Goal: Information Seeking & Learning: Learn about a topic

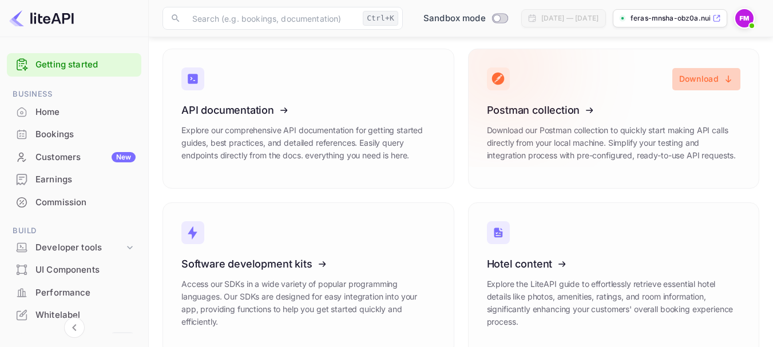
click at [703, 78] on button "Download" at bounding box center [706, 79] width 68 height 22
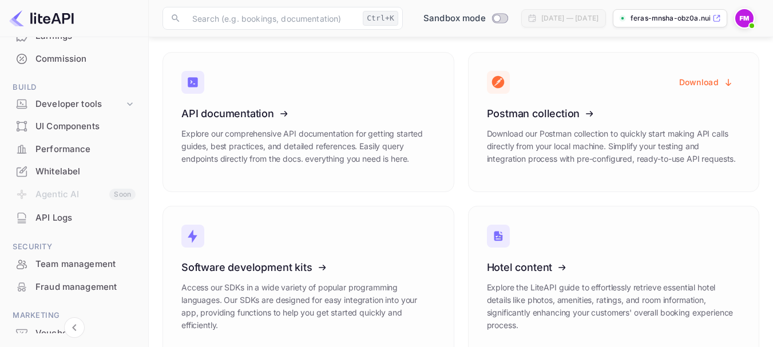
scroll to position [144, 0]
click at [86, 105] on div "Developer tools" at bounding box center [79, 103] width 89 height 13
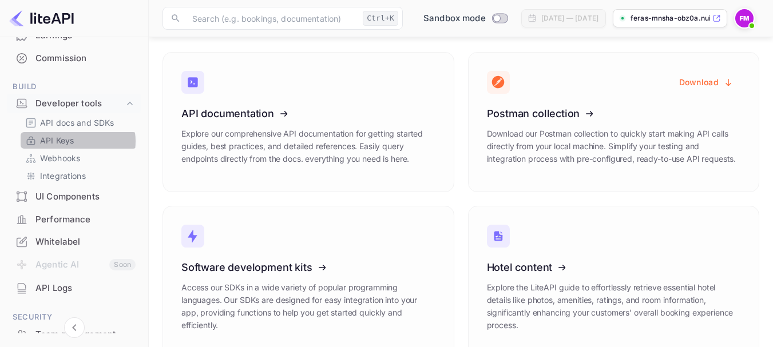
click at [76, 141] on link "API Keys" at bounding box center [78, 140] width 107 height 12
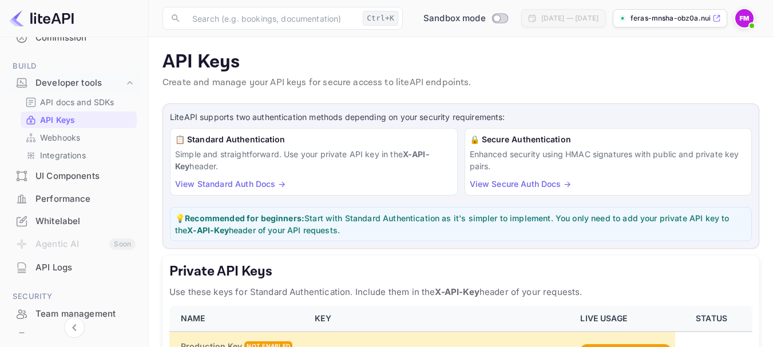
click at [252, 185] on link "View Standard Auth Docs →" at bounding box center [230, 184] width 110 height 10
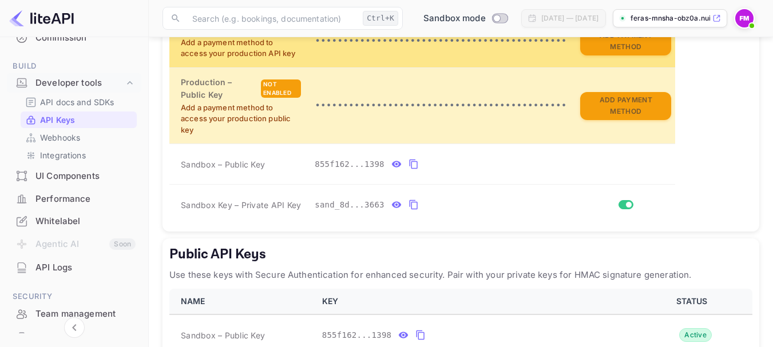
scroll to position [318, 0]
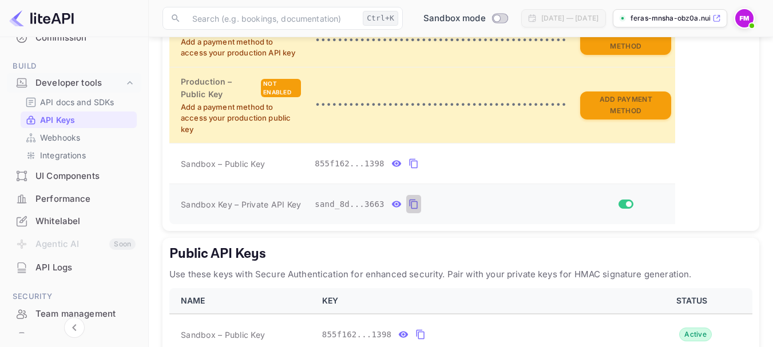
click at [409, 205] on icon "private api keys table" at bounding box center [414, 204] width 10 height 14
click at [410, 201] on icon "private api keys table" at bounding box center [414, 204] width 10 height 14
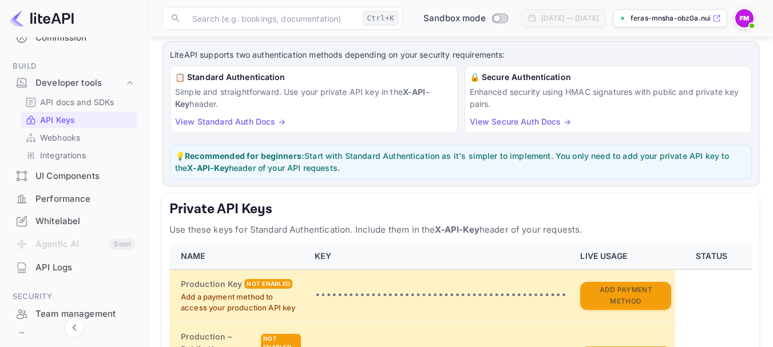
scroll to position [0, 0]
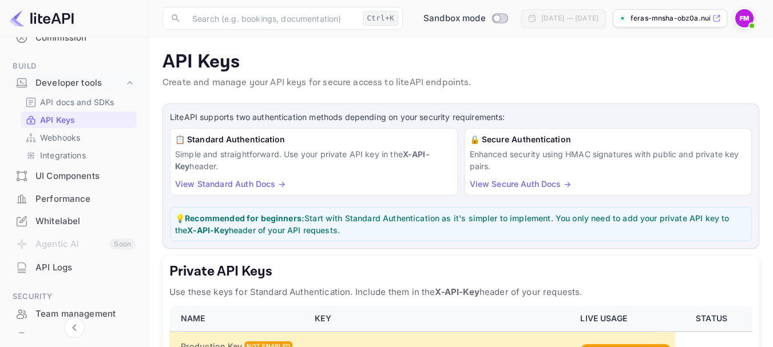
scroll to position [145, 0]
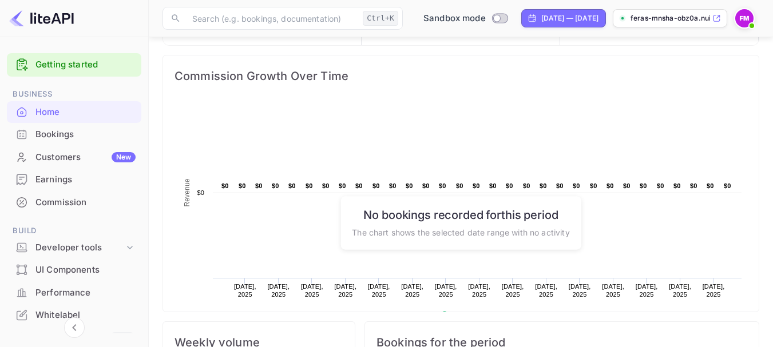
scroll to position [147, 0]
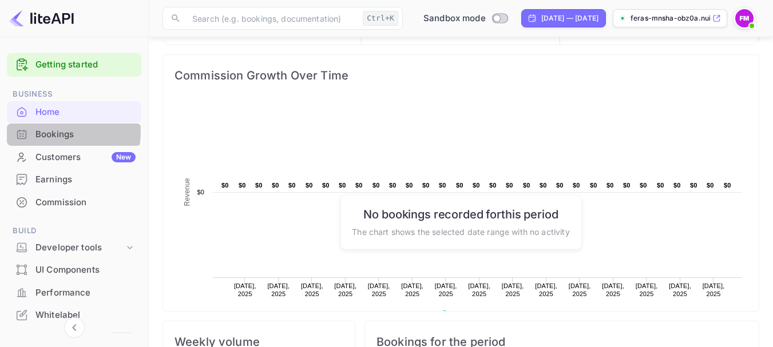
click at [46, 132] on div "Bookings" at bounding box center [85, 134] width 100 height 13
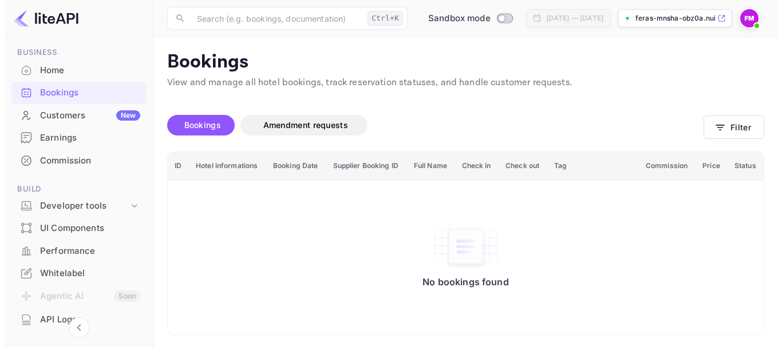
scroll to position [42, 0]
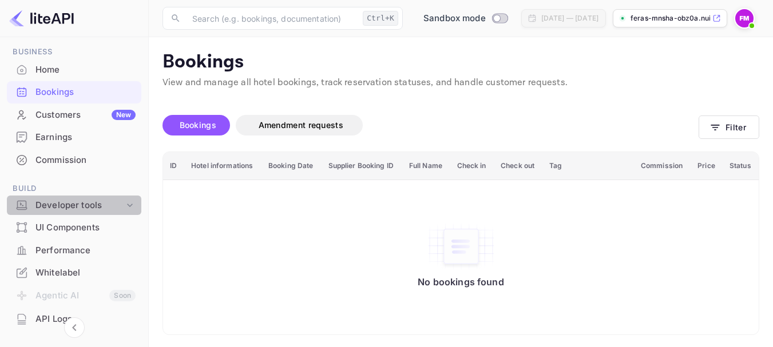
click at [120, 204] on div "Developer tools" at bounding box center [79, 205] width 89 height 13
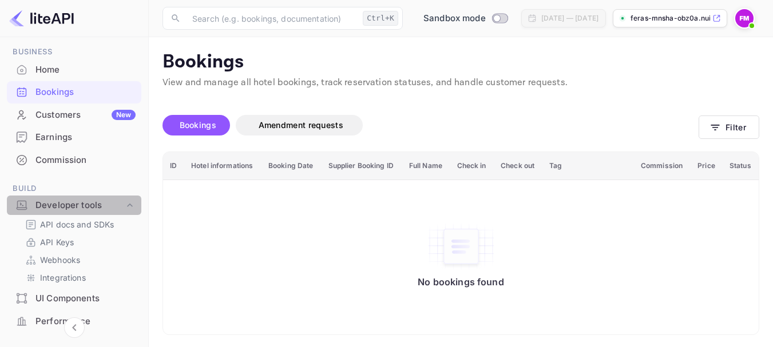
click at [120, 204] on div "Developer tools" at bounding box center [79, 205] width 89 height 13
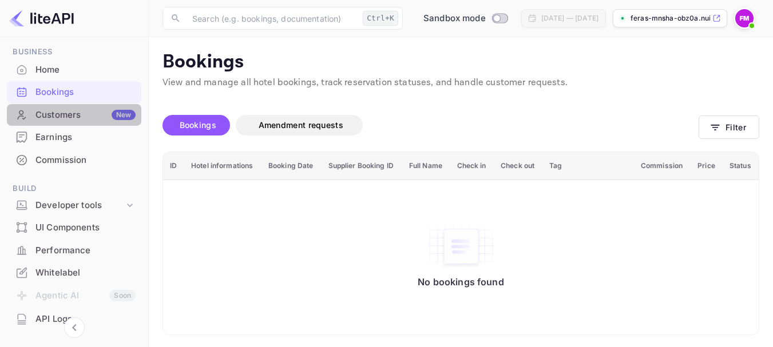
click at [116, 121] on div "Customers New" at bounding box center [74, 115] width 134 height 22
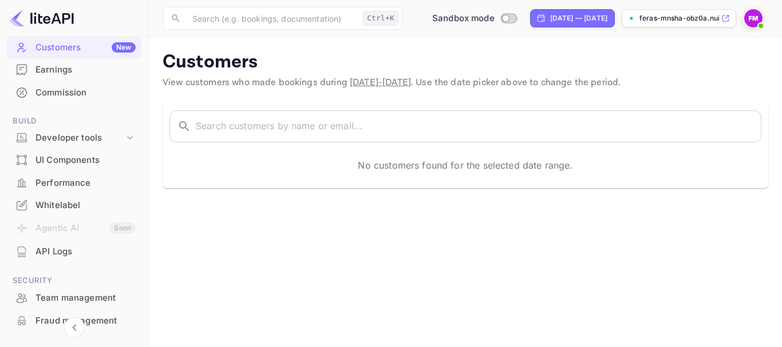
scroll to position [68, 0]
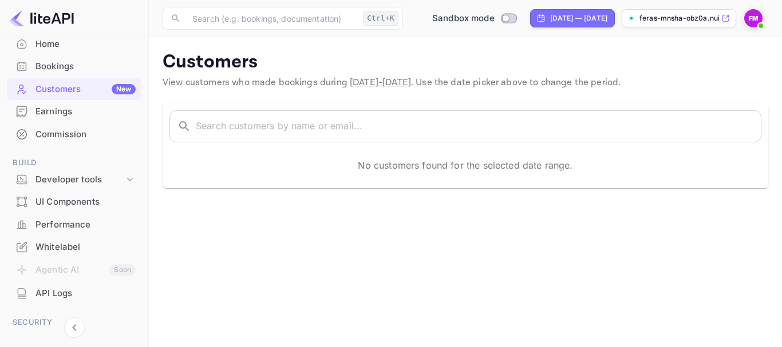
drag, startPoint x: 82, startPoint y: 23, endPoint x: 35, endPoint y: 20, distance: 46.5
click at [35, 20] on div at bounding box center [74, 18] width 149 height 37
click at [124, 32] on div at bounding box center [74, 18] width 149 height 37
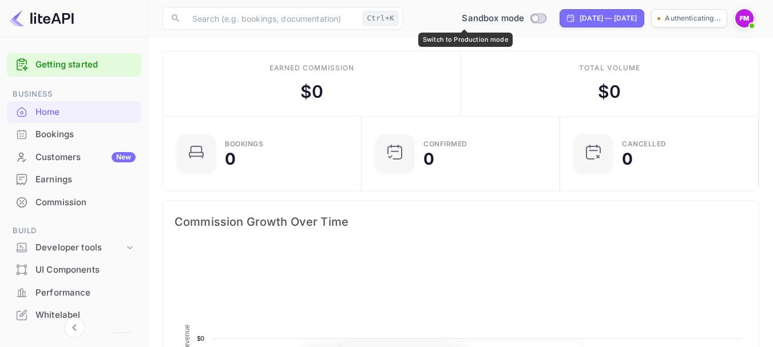
scroll to position [177, 183]
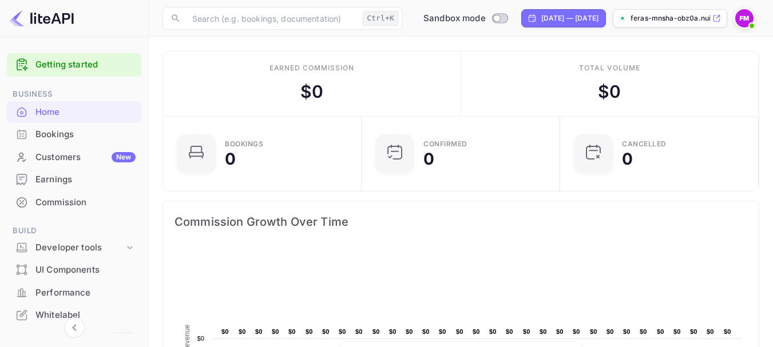
click at [504, 19] on div "Sandbox mode Jul 27, 2025 — Aug 26, 2025 feras-mnsha-obz0a.nuit..." at bounding box center [583, 18] width 352 height 21
click at [492, 19] on input "Switch to Production mode" at bounding box center [496, 17] width 23 height 7
checkbox input "false"
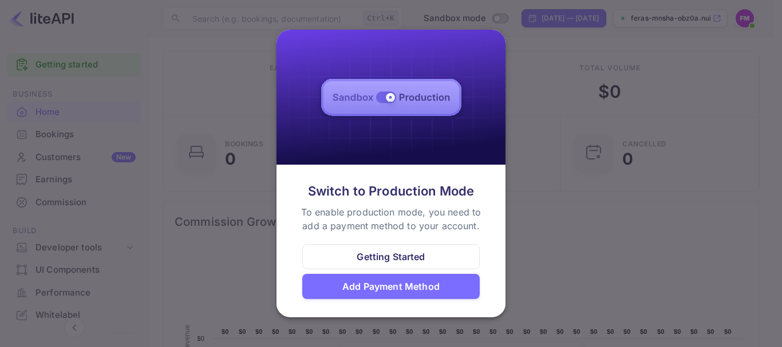
click at [373, 259] on div "Getting Started" at bounding box center [391, 257] width 68 height 14
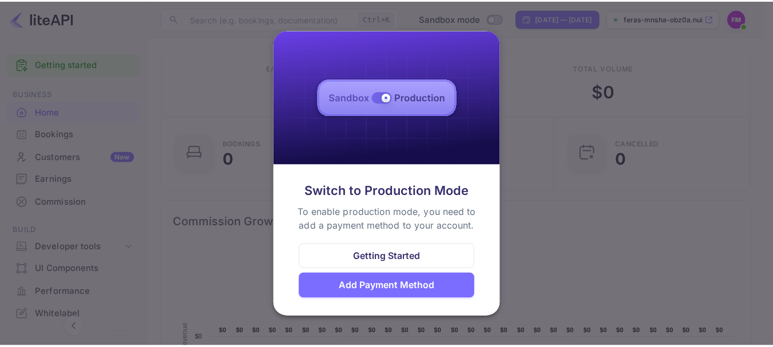
scroll to position [9, 9]
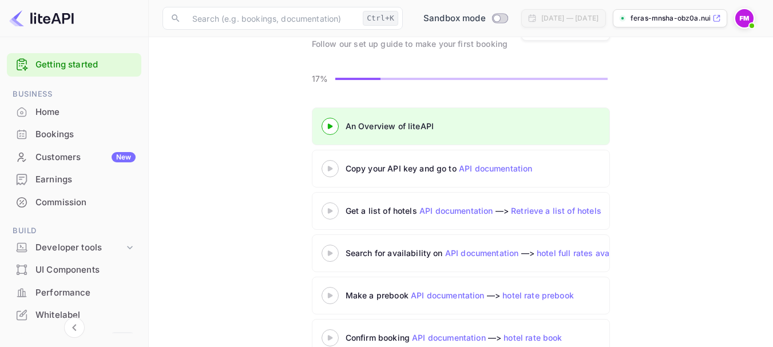
scroll to position [77, 0]
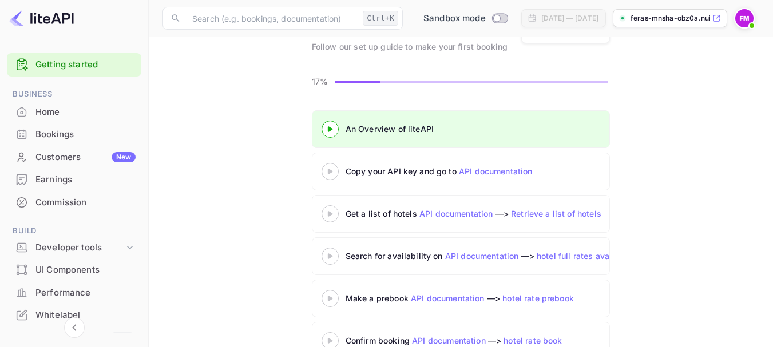
click at [330, 132] on icon at bounding box center [330, 129] width 40 height 6
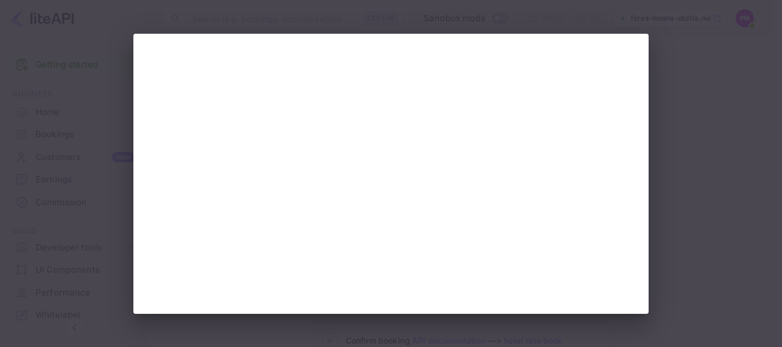
click at [704, 185] on div at bounding box center [391, 173] width 782 height 347
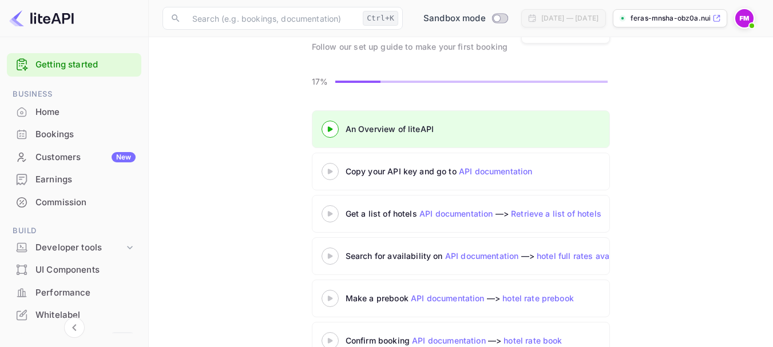
click at [329, 256] on 3 at bounding box center [330, 256] width 5 height 5
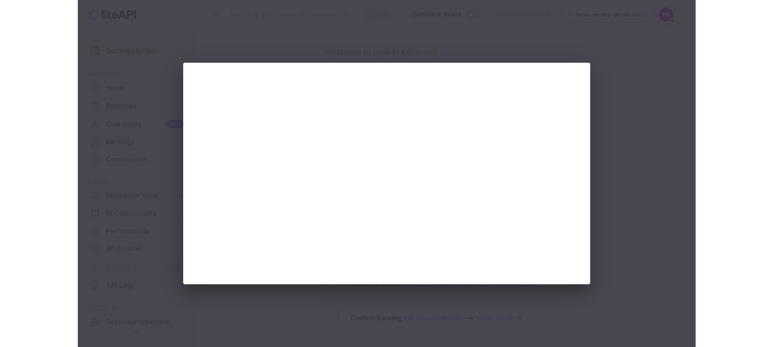
scroll to position [77, 0]
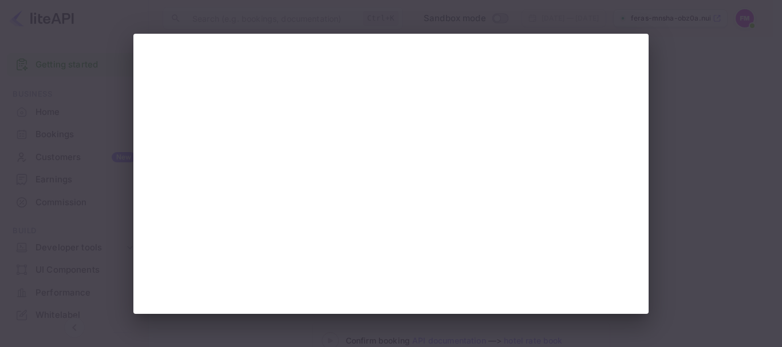
click at [748, 213] on div at bounding box center [391, 173] width 782 height 347
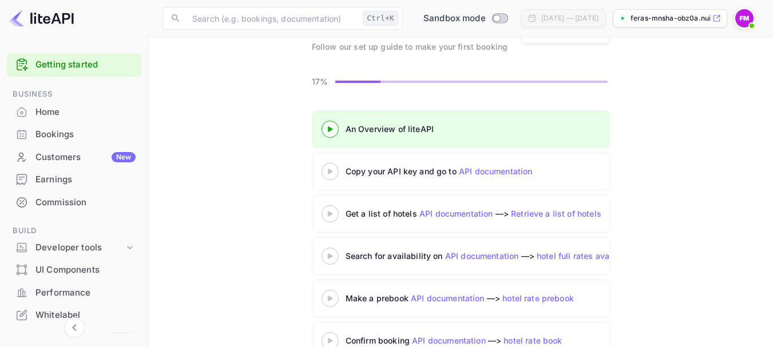
scroll to position [12, 0]
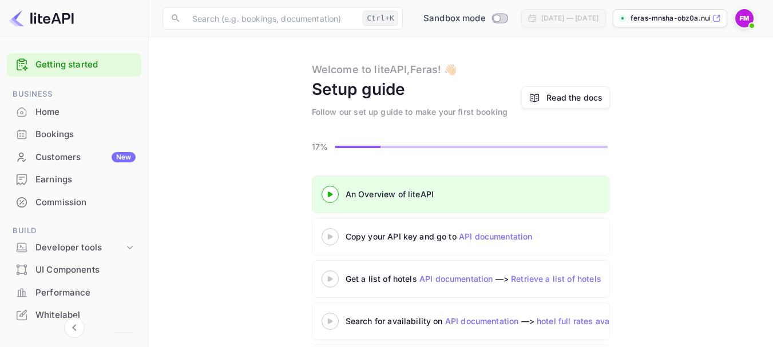
click at [331, 196] on 3 at bounding box center [330, 194] width 5 height 5
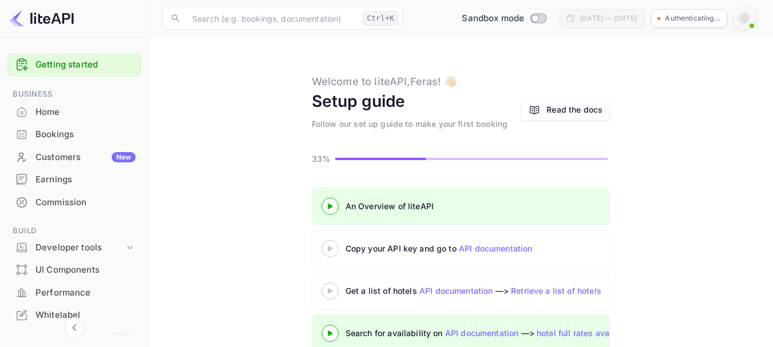
scroll to position [12, 0]
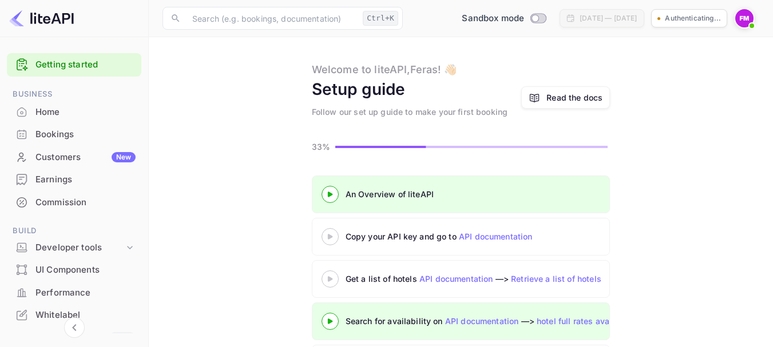
click at [331, 195] on 3 at bounding box center [330, 194] width 5 height 5
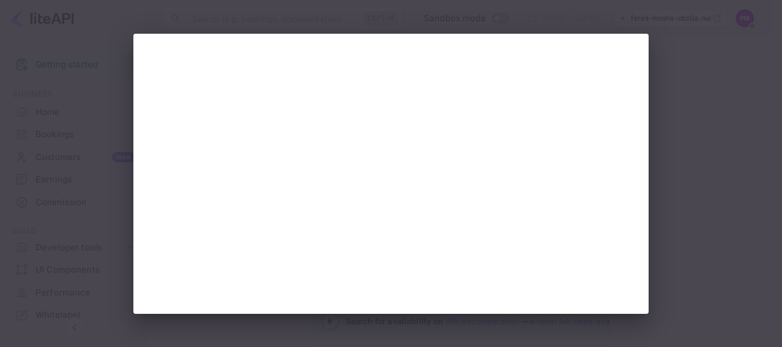
click at [703, 256] on div at bounding box center [391, 173] width 782 height 347
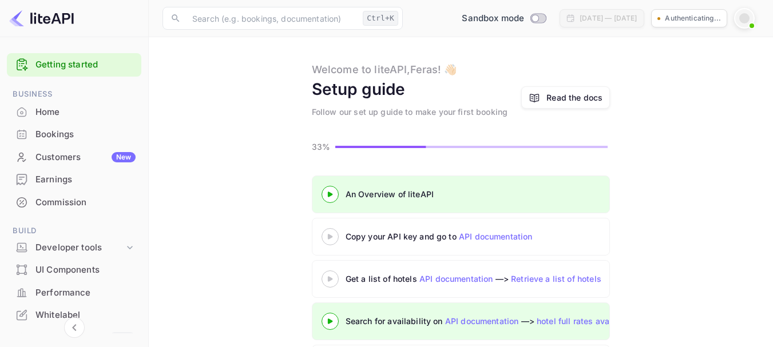
click at [336, 235] on icon at bounding box center [330, 237] width 40 height 6
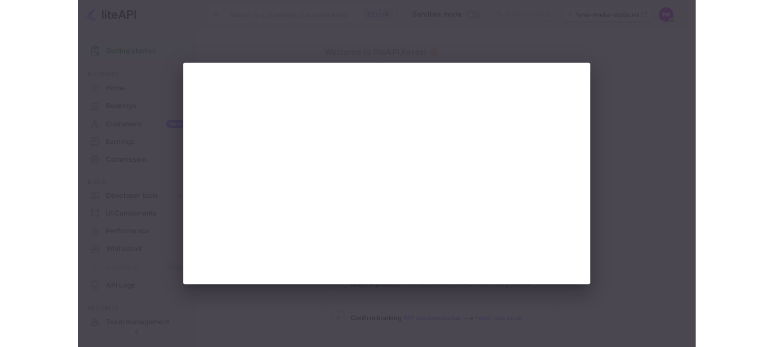
scroll to position [108, 0]
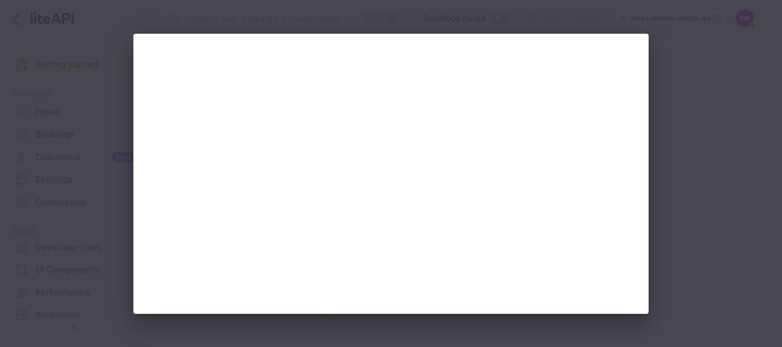
click at [759, 304] on div at bounding box center [391, 173] width 782 height 347
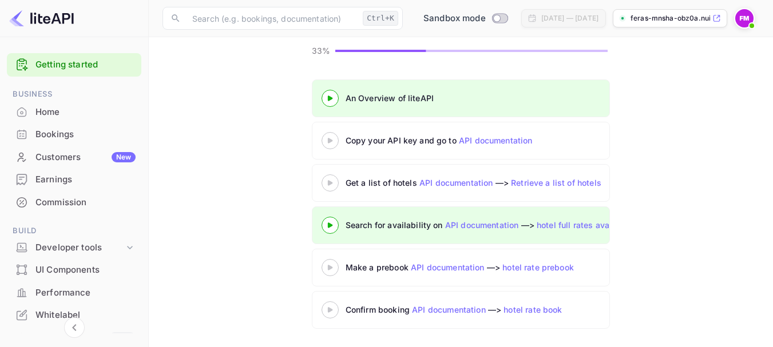
click at [332, 186] on icon at bounding box center [330, 183] width 40 height 6
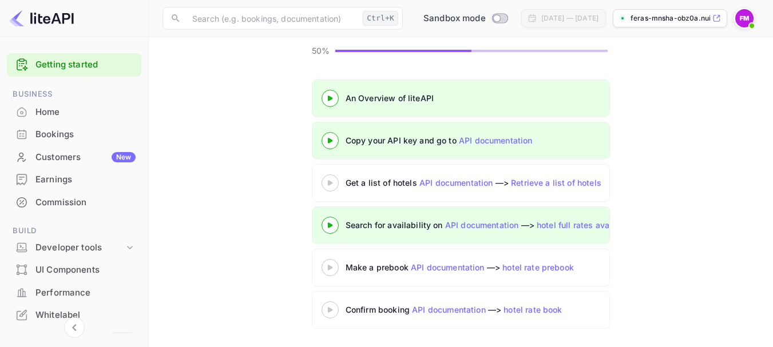
click at [331, 179] on div at bounding box center [330, 183] width 40 height 14
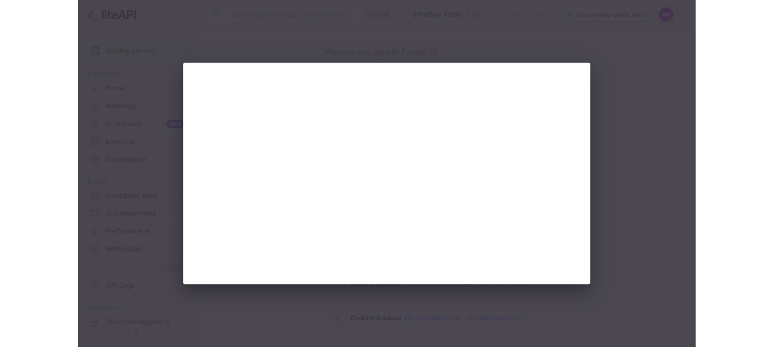
scroll to position [108, 0]
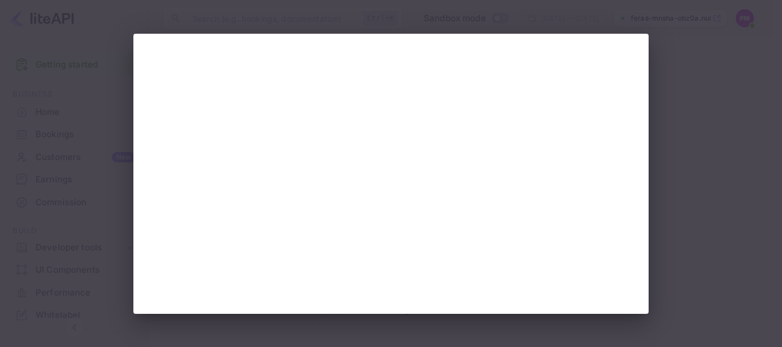
click at [694, 192] on div at bounding box center [391, 173] width 782 height 347
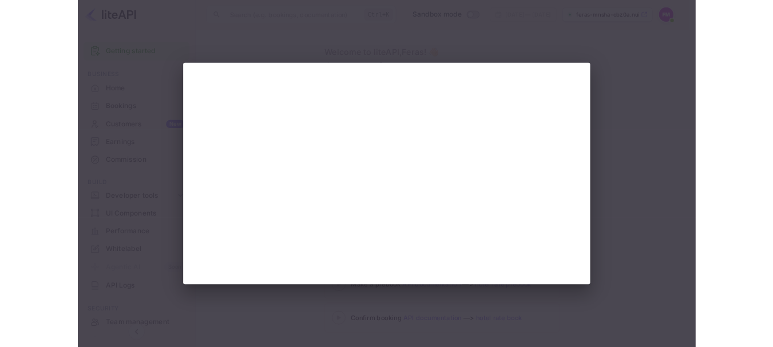
scroll to position [108, 0]
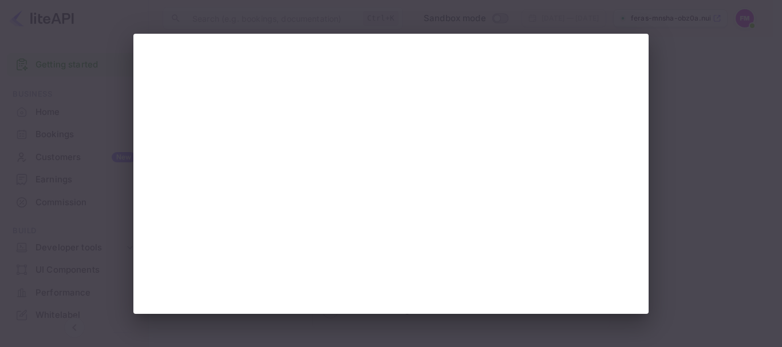
click at [664, 196] on div at bounding box center [391, 173] width 782 height 347
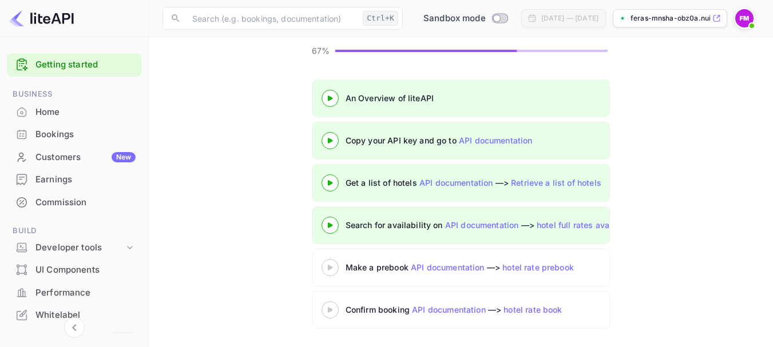
click at [334, 272] on div at bounding box center [330, 267] width 40 height 14
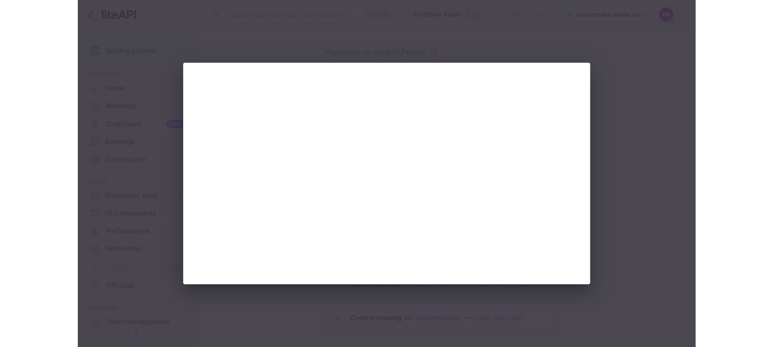
scroll to position [108, 0]
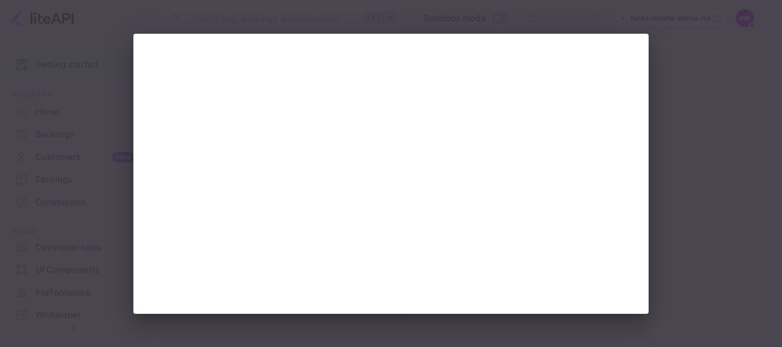
click at [694, 200] on div at bounding box center [391, 173] width 782 height 347
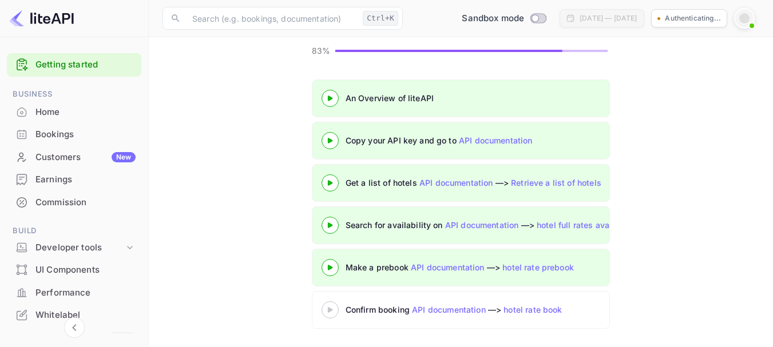
click at [334, 314] on div at bounding box center [330, 310] width 40 height 14
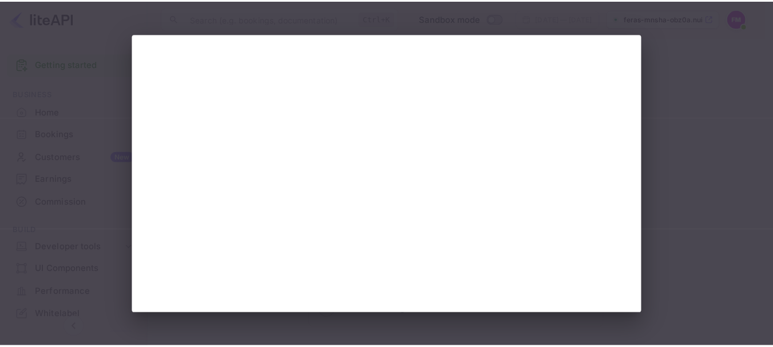
scroll to position [16, 0]
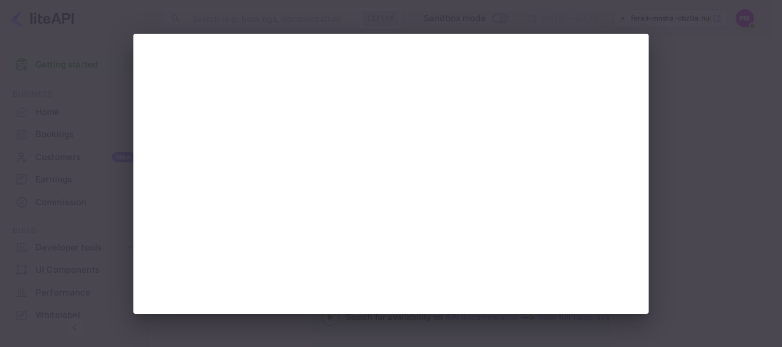
click at [723, 171] on div at bounding box center [391, 173] width 782 height 347
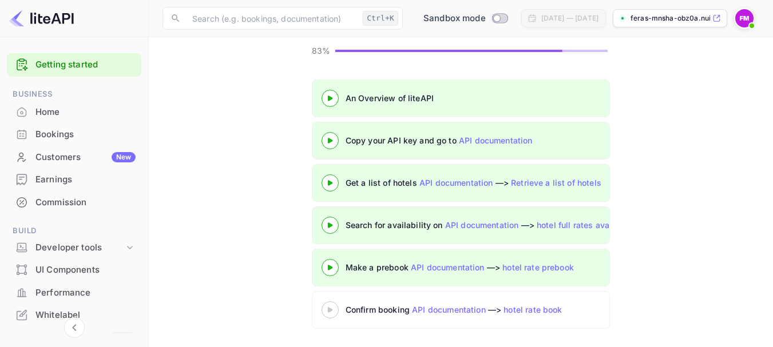
scroll to position [0, 0]
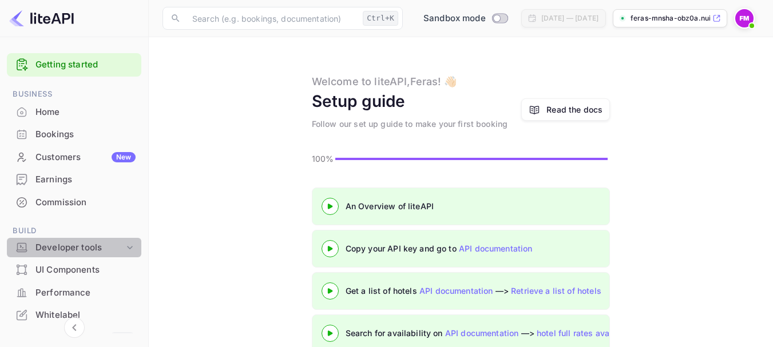
click at [104, 247] on div "Developer tools" at bounding box center [79, 248] width 89 height 13
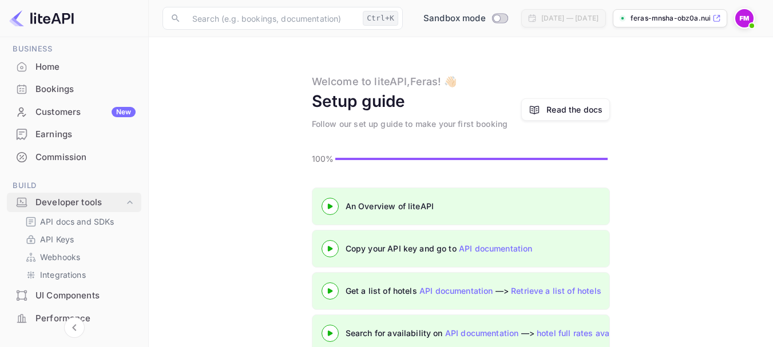
scroll to position [46, 0]
click at [84, 222] on p "API docs and SDKs" at bounding box center [77, 221] width 74 height 12
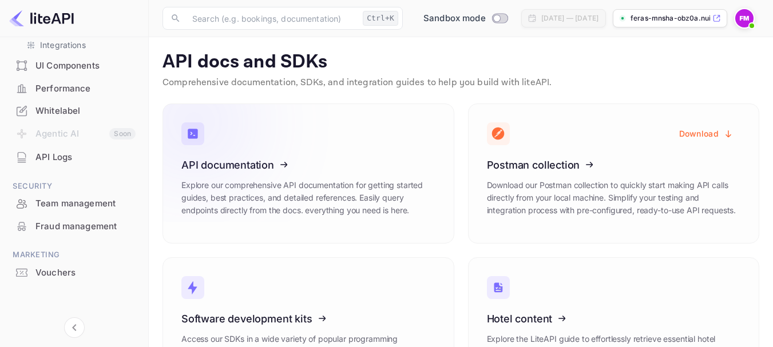
click at [280, 172] on icon at bounding box center [252, 163] width 178 height 118
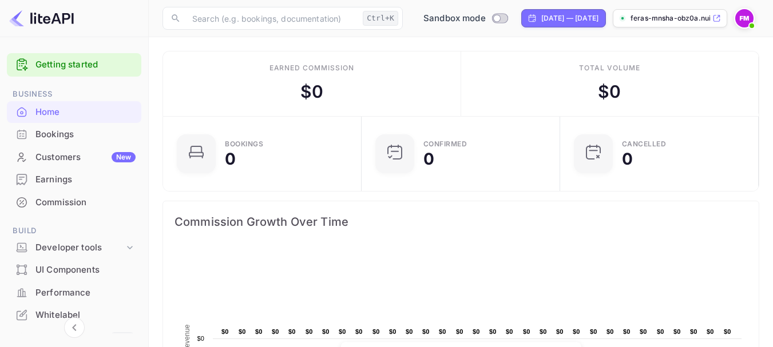
click at [737, 19] on img at bounding box center [744, 18] width 18 height 18
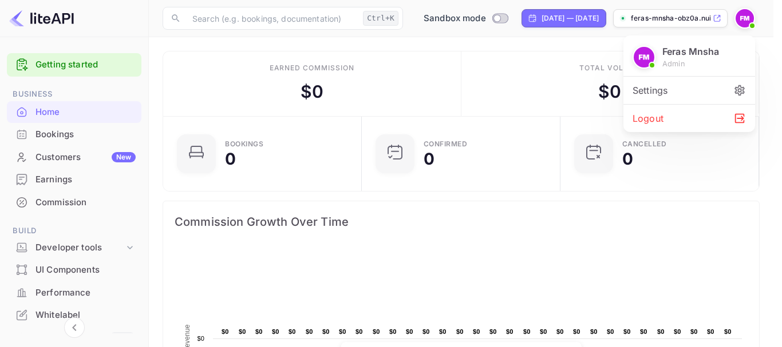
click at [471, 121] on div at bounding box center [391, 173] width 782 height 347
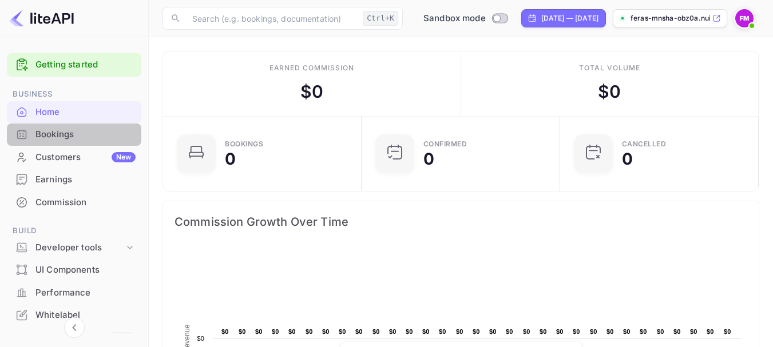
click at [85, 140] on div "Bookings" at bounding box center [85, 134] width 100 height 13
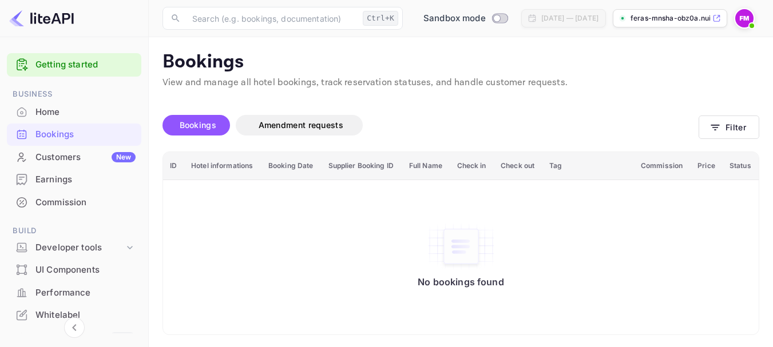
scroll to position [1, 0]
click at [77, 159] on div "Customers New" at bounding box center [85, 157] width 100 height 13
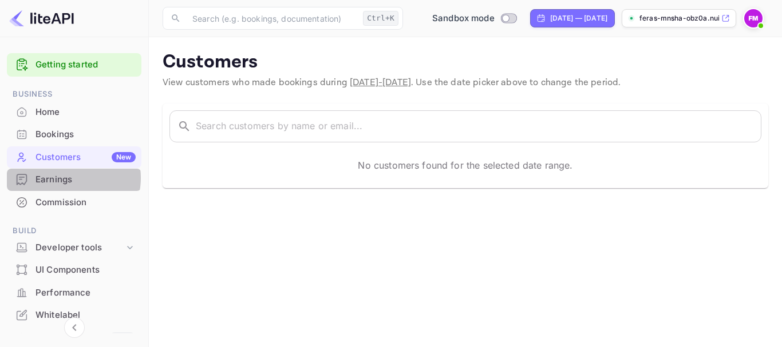
click at [63, 178] on div "Earnings" at bounding box center [85, 179] width 100 height 13
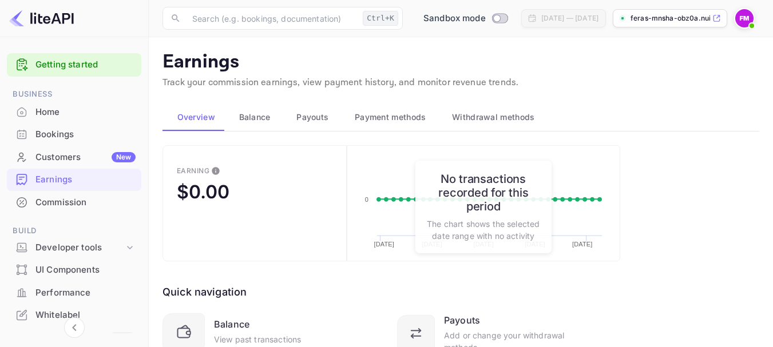
click at [674, 219] on div "Earning $0.00 Created with Highcharts 10.3.3 07/28/2025 08/04/2025 08/11/2025 0…" at bounding box center [461, 289] width 597 height 288
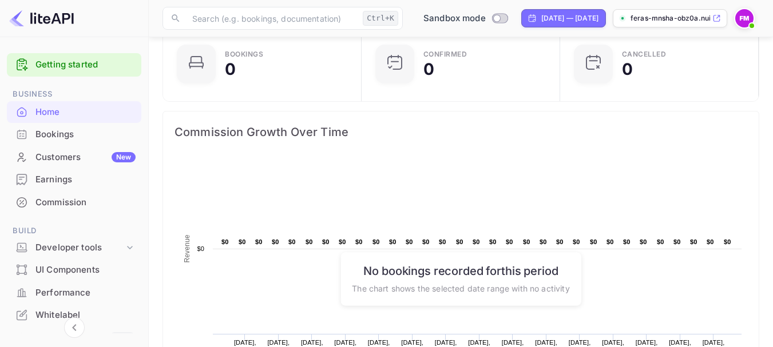
scroll to position [87, 0]
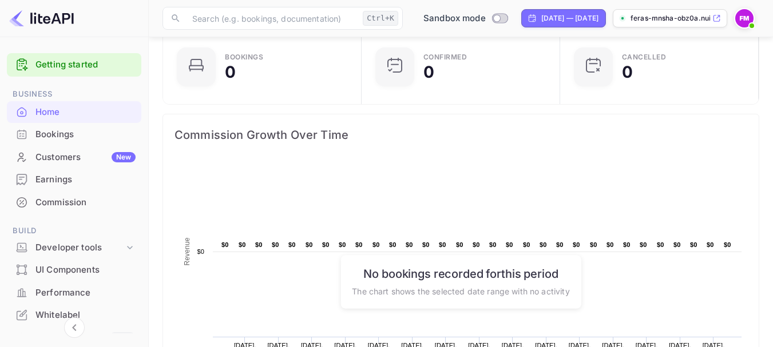
click at [750, 13] on img at bounding box center [744, 18] width 18 height 18
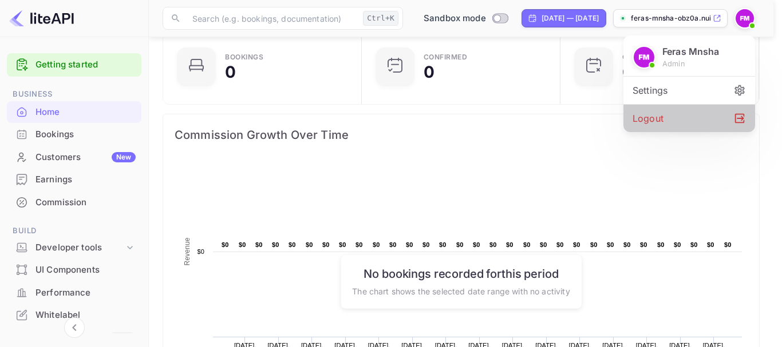
click at [682, 114] on div "Logout" at bounding box center [689, 118] width 132 height 27
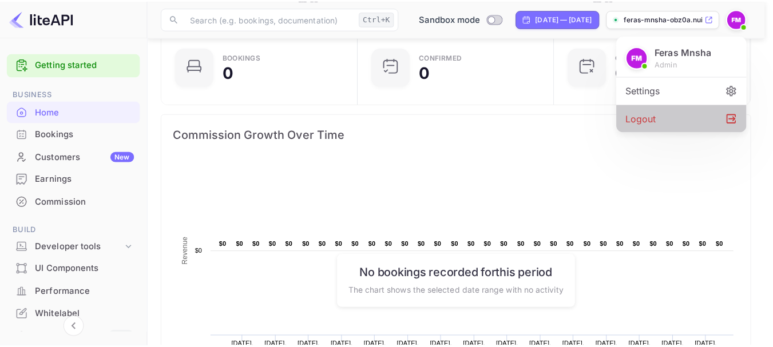
scroll to position [9, 9]
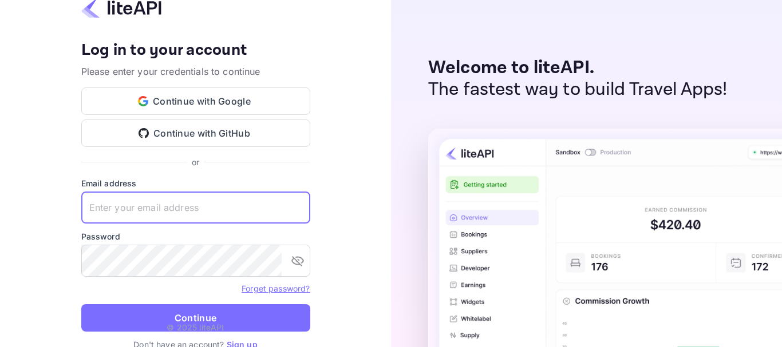
click at [167, 209] on input "text" at bounding box center [195, 208] width 229 height 32
paste input "[EMAIL_ADDRESS][DOMAIN_NAME]"
type input "[EMAIL_ADDRESS][DOMAIN_NAME]"
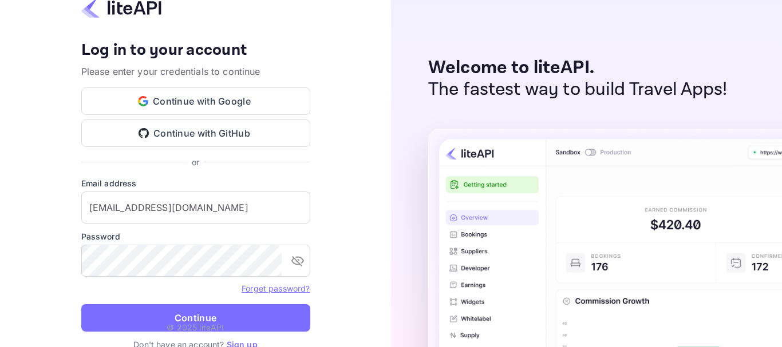
click at [202, 323] on p "© 2025 liteAPI" at bounding box center [195, 328] width 57 height 12
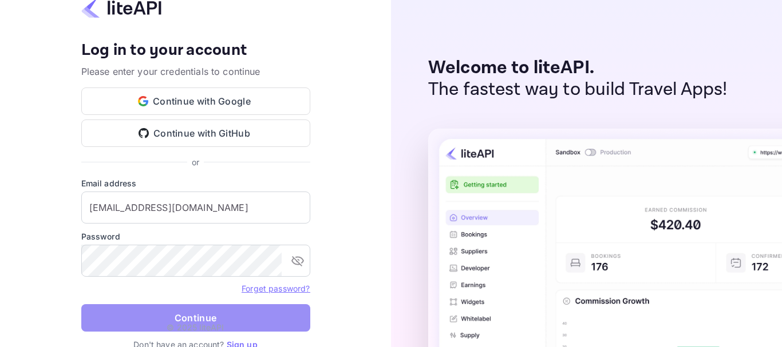
click at [179, 317] on button "Continue" at bounding box center [195, 317] width 229 height 27
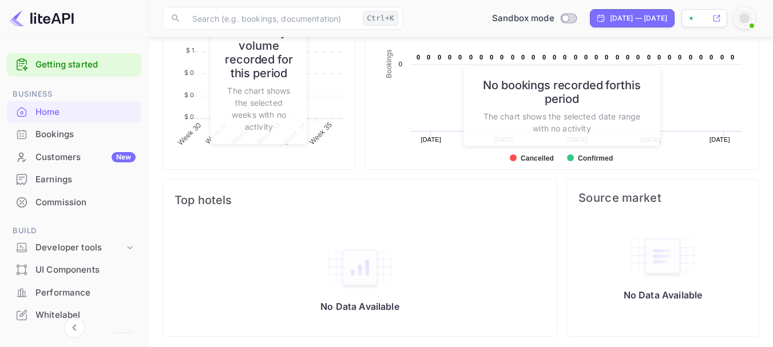
scroll to position [527, 0]
